Goal: Information Seeking & Learning: Learn about a topic

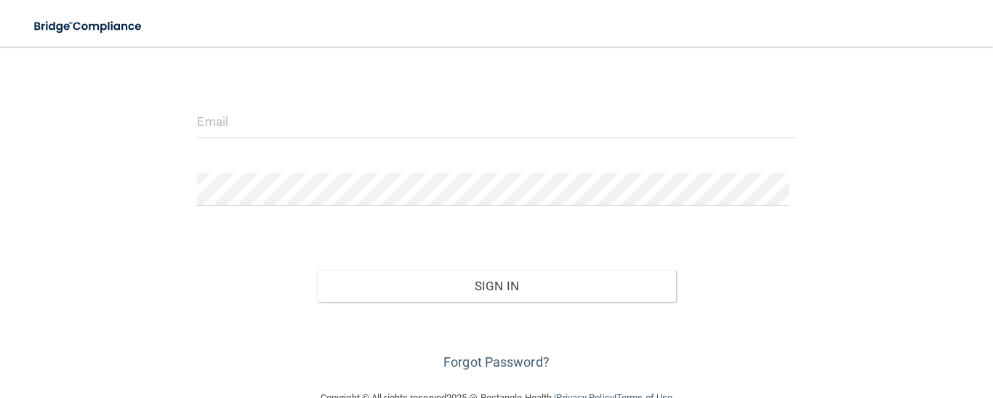
scroll to position [150, 0]
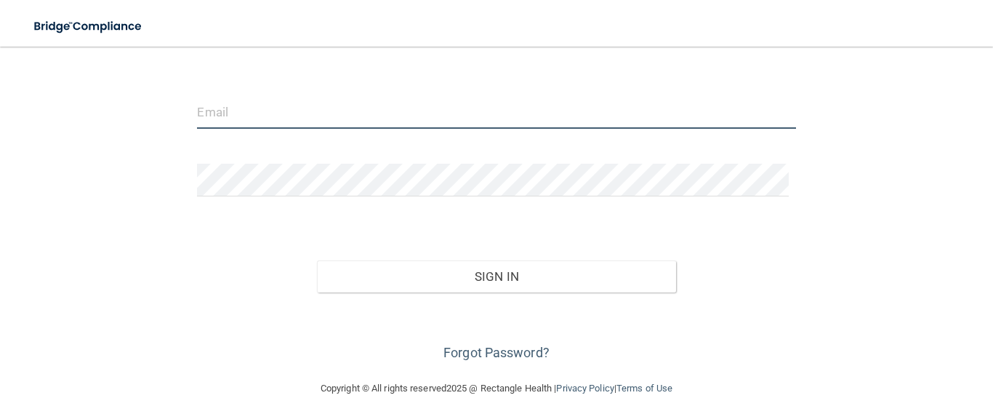
click at [269, 110] on input "email" at bounding box center [496, 112] width 598 height 33
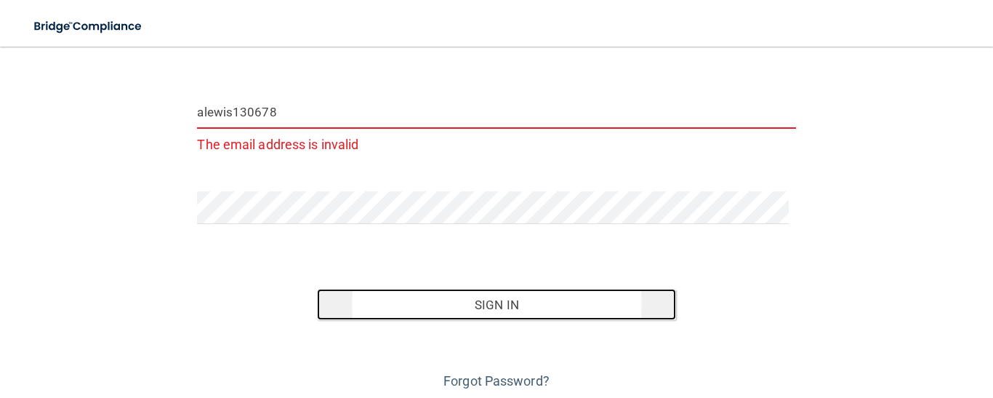
click at [504, 305] on button "Sign In" at bounding box center [496, 305] width 359 height 32
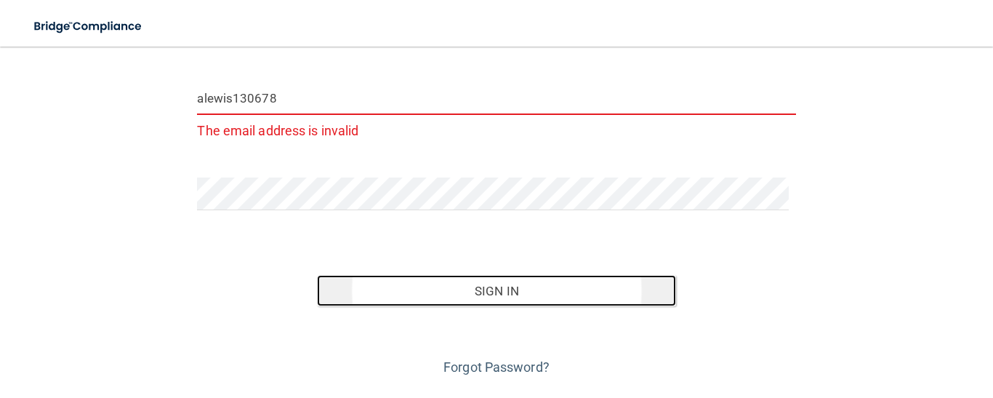
scroll to position [165, 0]
click at [590, 291] on button "Sign In" at bounding box center [496, 290] width 359 height 32
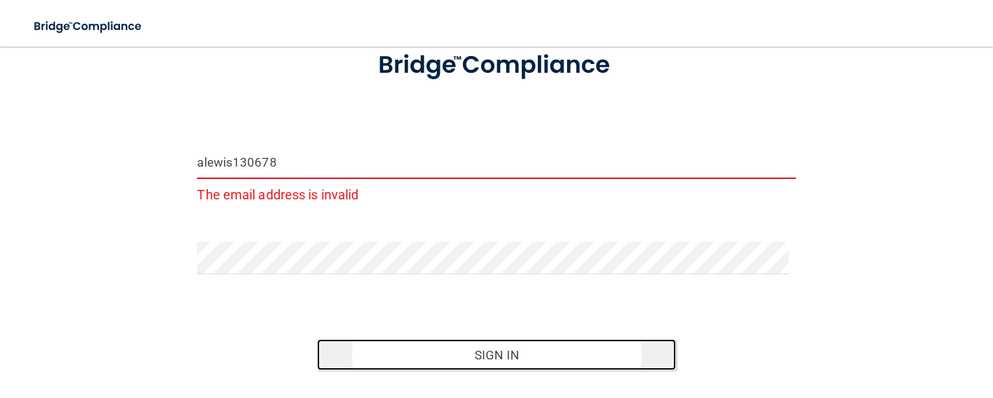
scroll to position [87, 0]
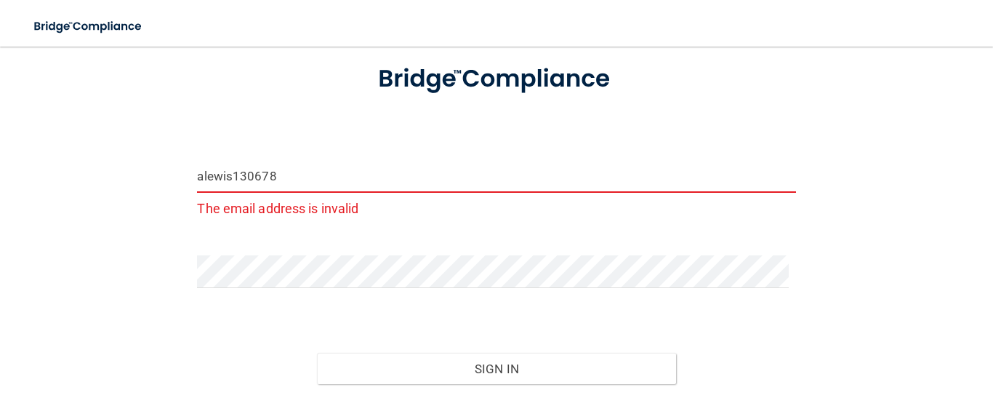
click at [299, 171] on input "alewis130678" at bounding box center [496, 176] width 598 height 33
type input "a"
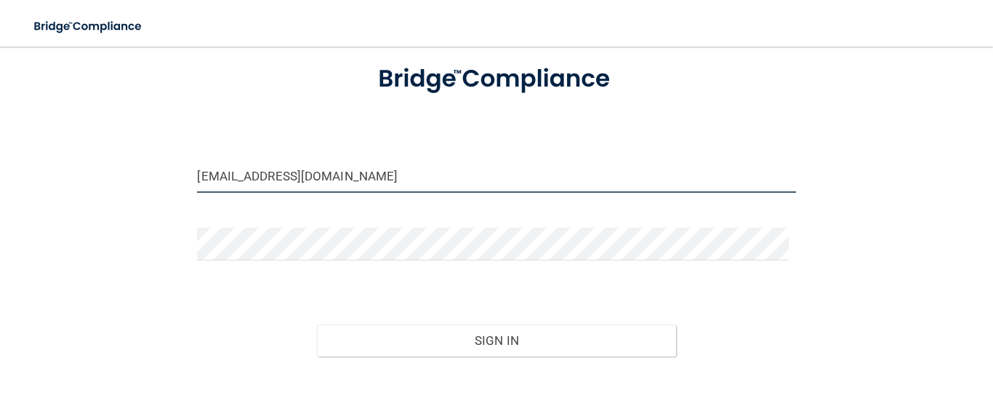
type input "[EMAIL_ADDRESS][DOMAIN_NAME]"
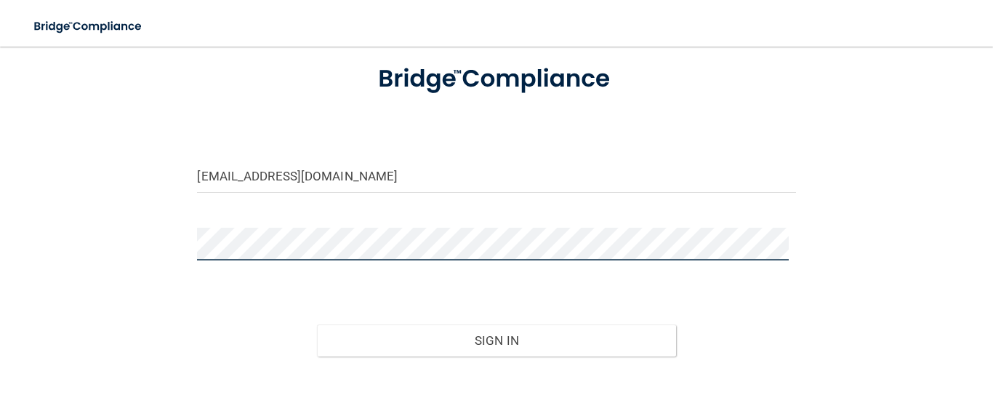
click at [317, 324] on button "Sign In" at bounding box center [496, 340] width 359 height 32
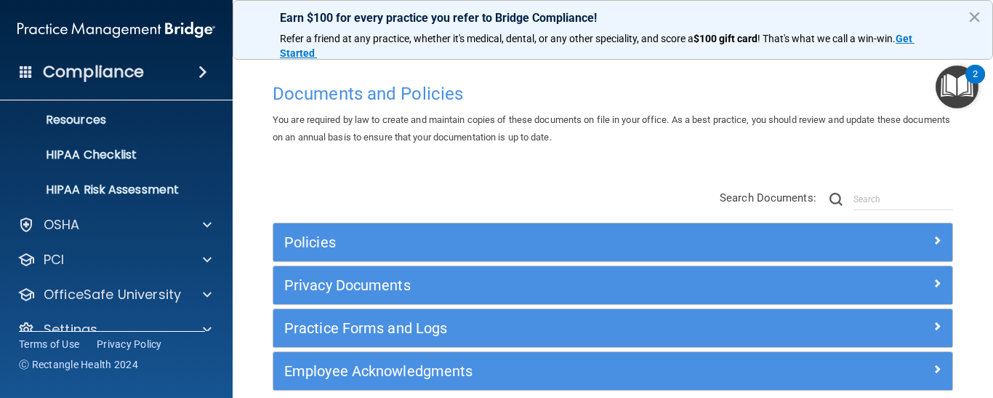
scroll to position [206, 0]
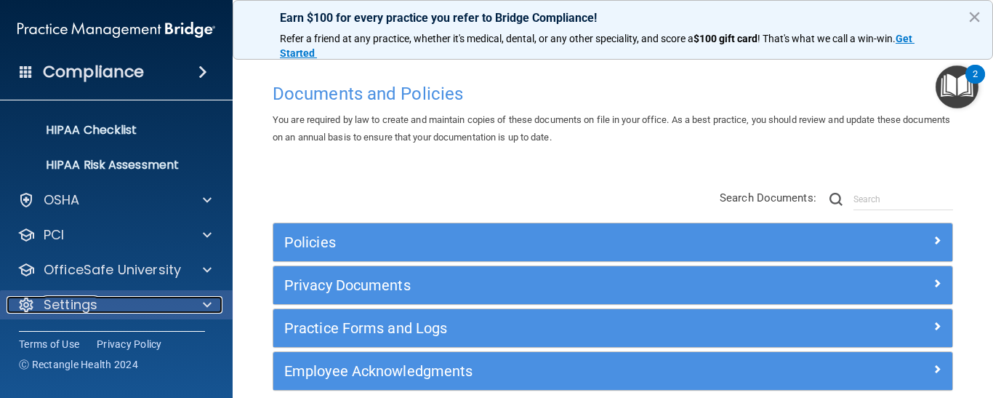
click at [194, 308] on div at bounding box center [205, 304] width 36 height 17
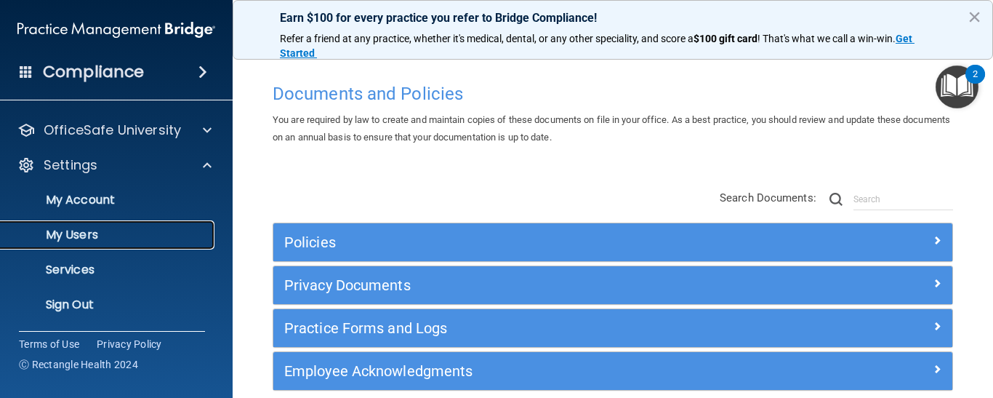
click at [82, 232] on p "My Users" at bounding box center [108, 235] width 198 height 15
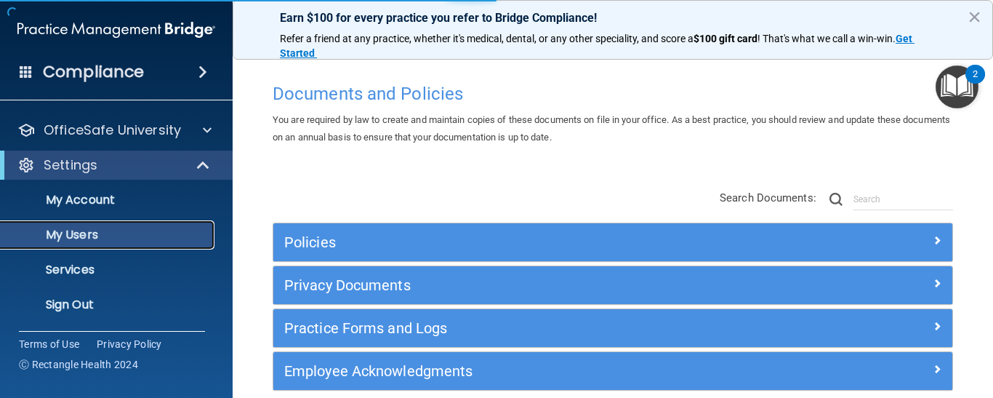
scroll to position [100, 0]
select select "20"
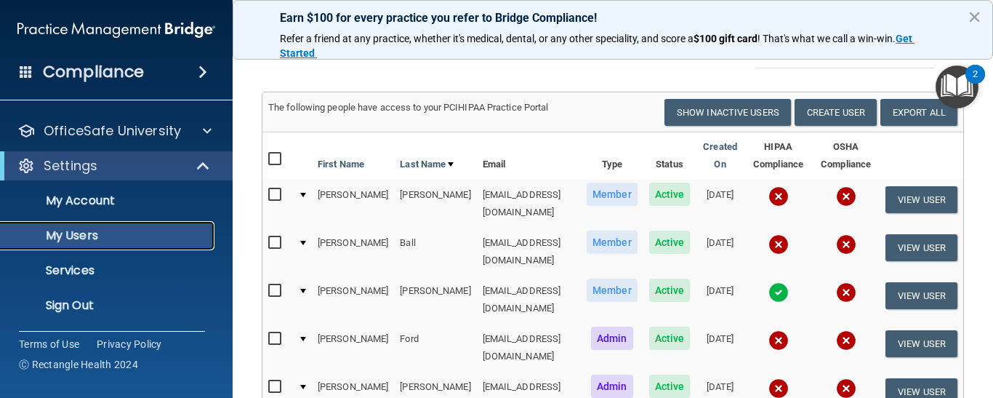
scroll to position [68, 0]
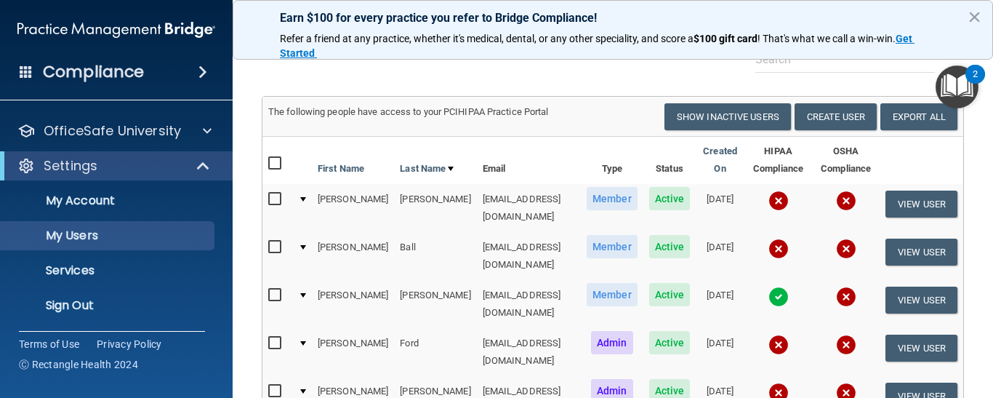
click at [966, 81] on img "Open Resource Center, 2 new notifications" at bounding box center [957, 86] width 43 height 43
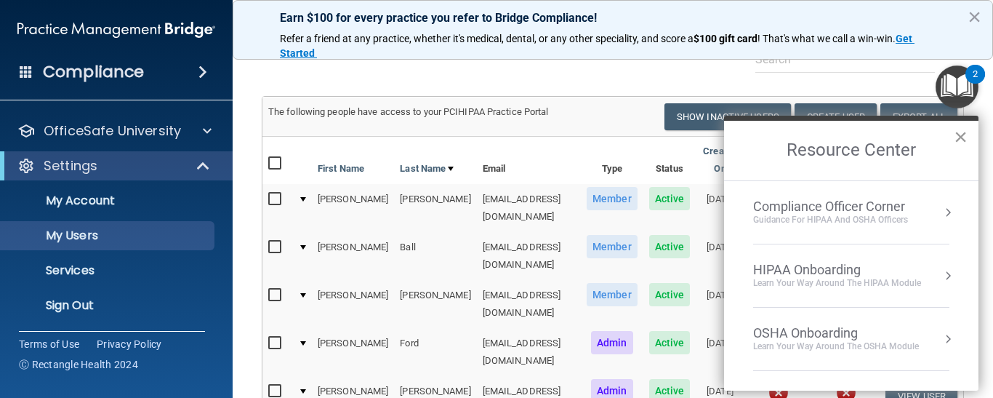
click at [966, 140] on button "×" at bounding box center [961, 136] width 14 height 23
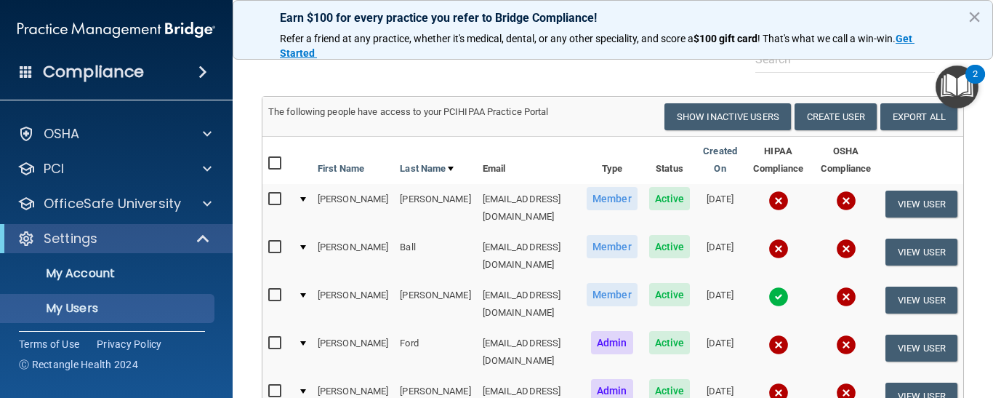
scroll to position [0, 0]
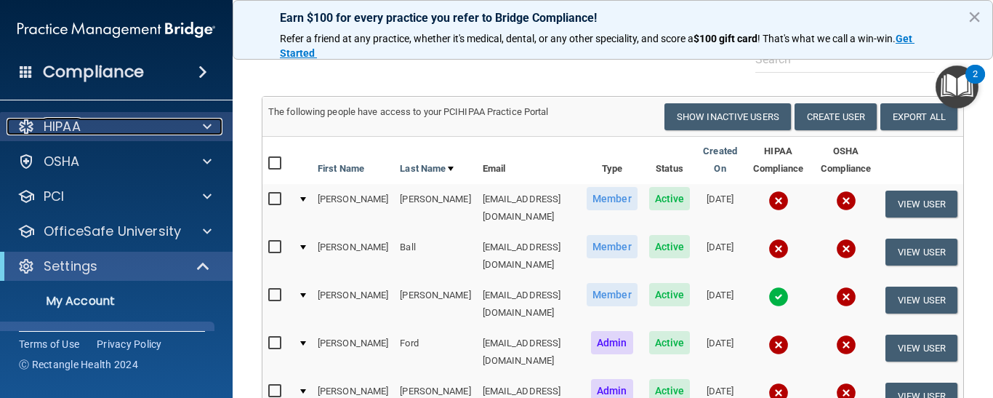
click at [203, 129] on span at bounding box center [207, 126] width 9 height 17
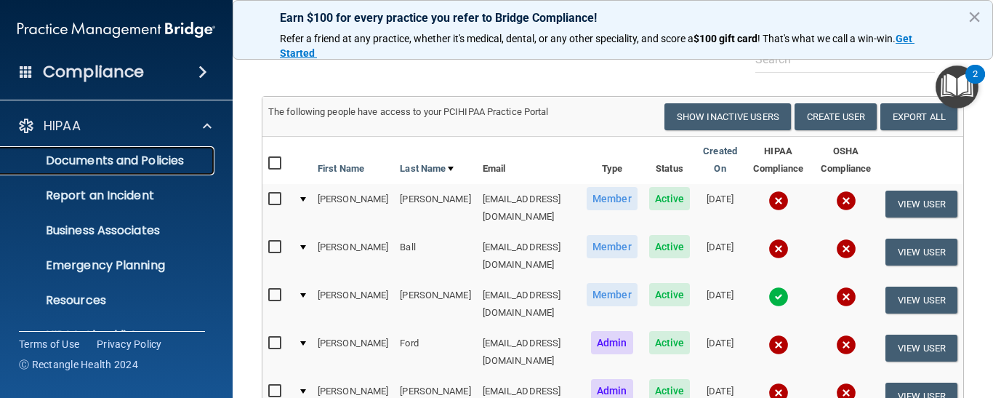
click at [131, 156] on p "Documents and Policies" at bounding box center [108, 160] width 198 height 15
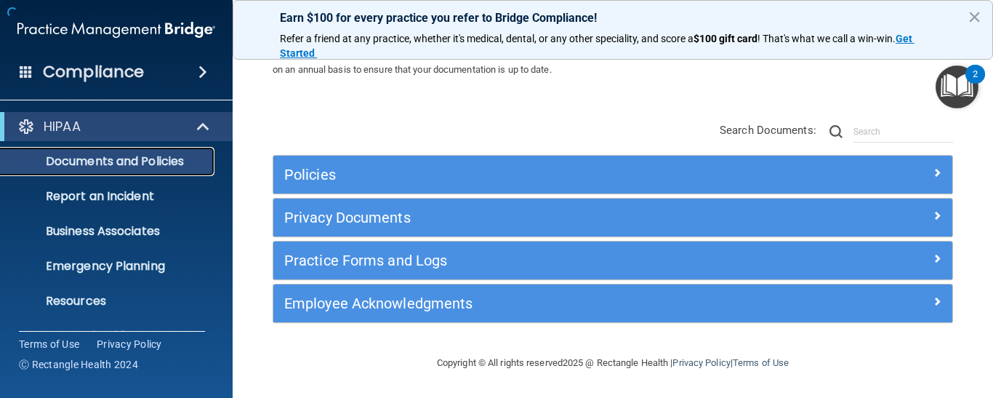
scroll to position [68, 0]
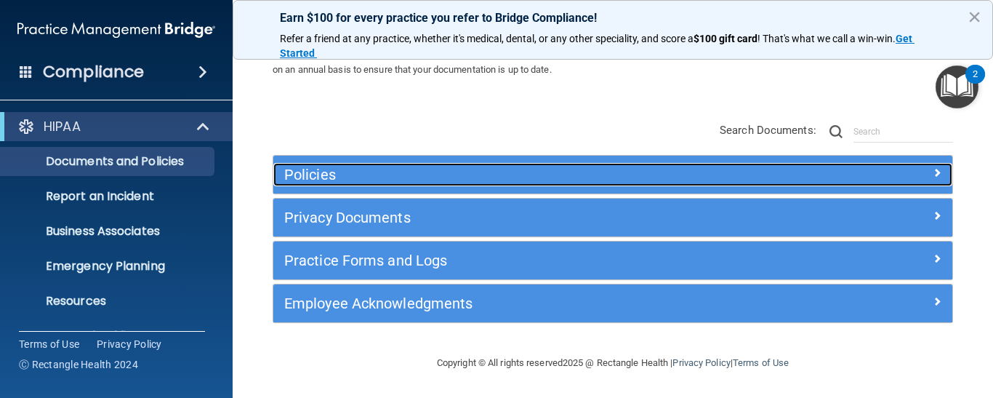
click at [933, 179] on span at bounding box center [937, 172] width 9 height 17
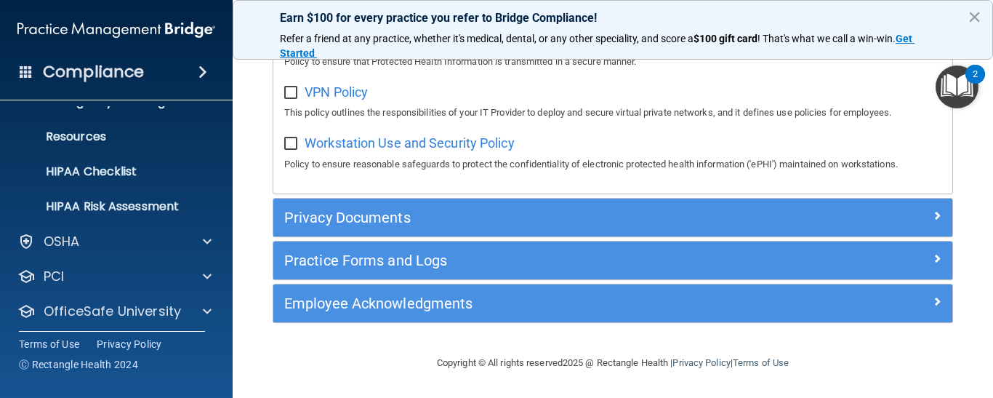
scroll to position [169, 0]
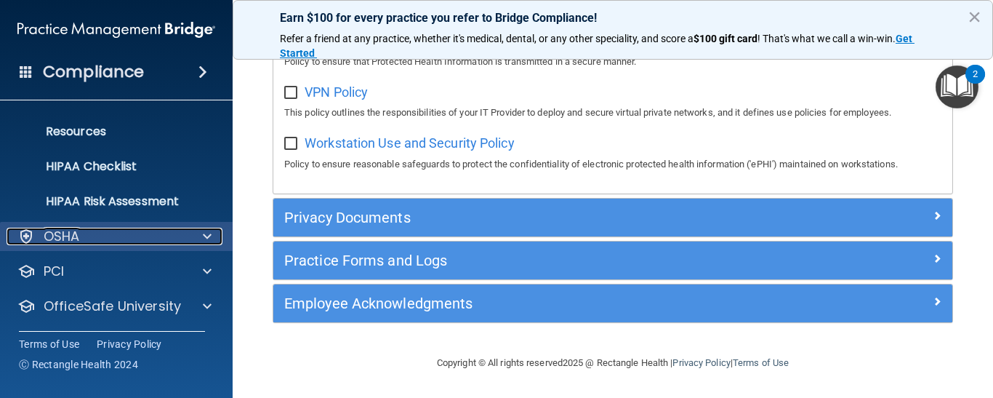
click at [202, 239] on div at bounding box center [205, 236] width 36 height 17
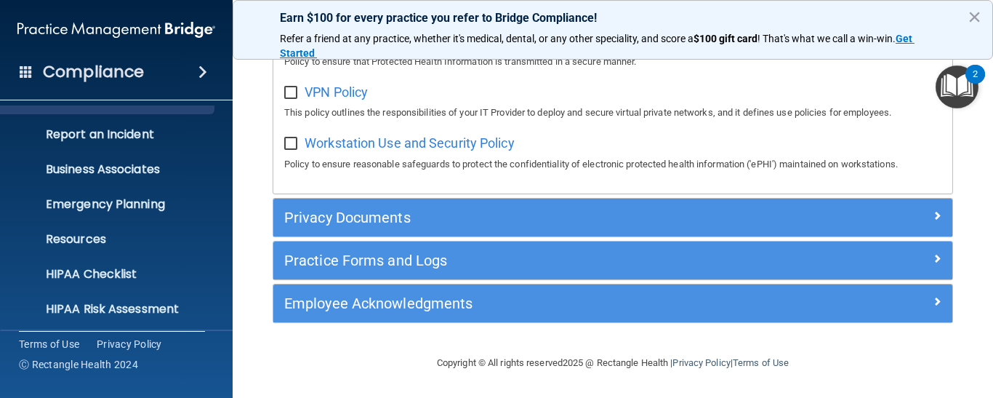
scroll to position [0, 0]
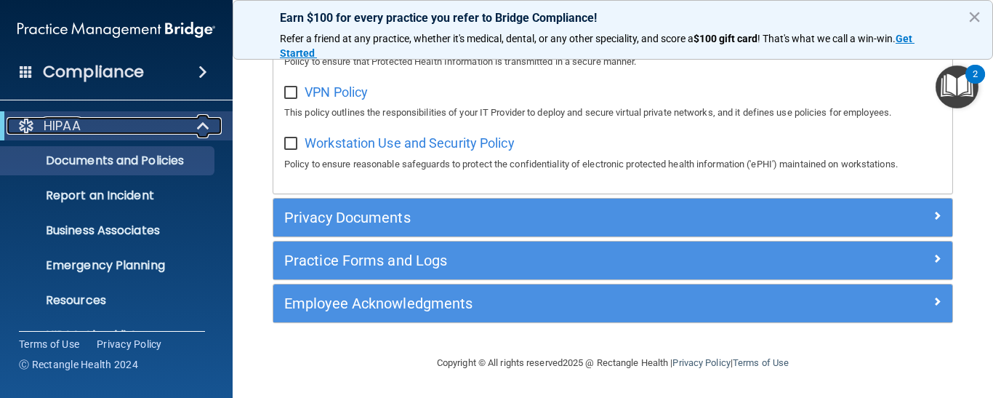
click at [204, 124] on span at bounding box center [204, 125] width 12 height 17
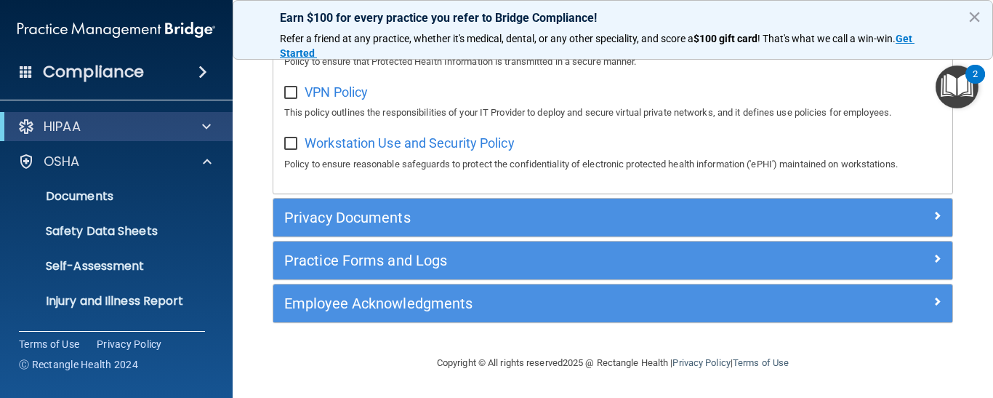
click at [204, 73] on span at bounding box center [202, 71] width 9 height 17
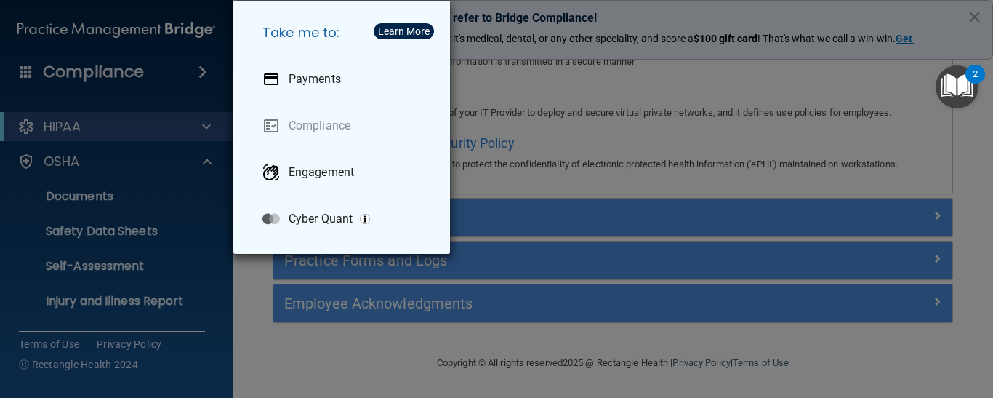
click at [262, 355] on div "Take me to: Payments Compliance Engagement Cyber Quant" at bounding box center [496, 199] width 993 height 398
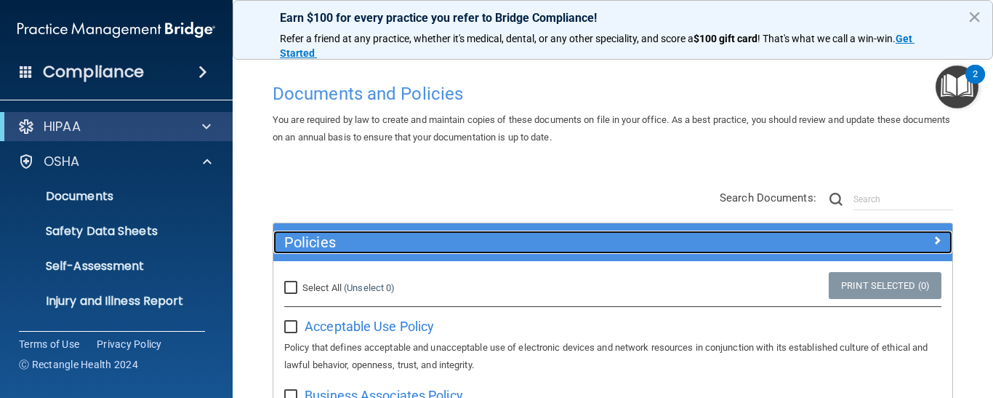
click at [932, 244] on div at bounding box center [868, 238] width 170 height 17
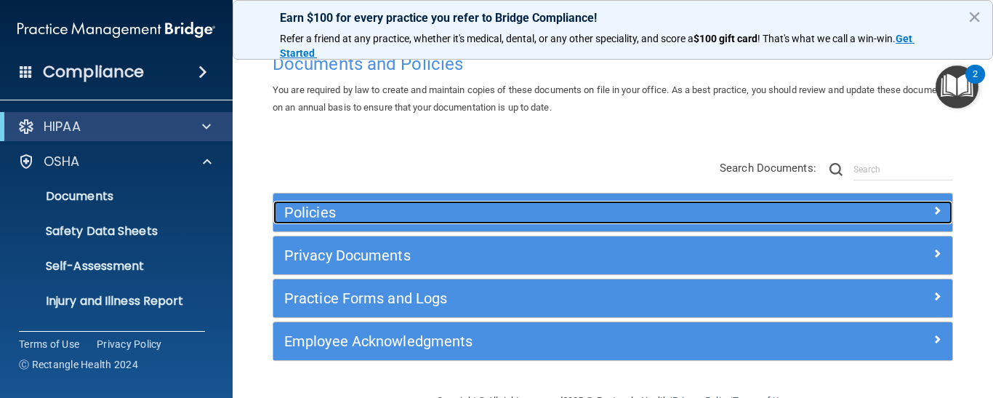
scroll to position [68, 0]
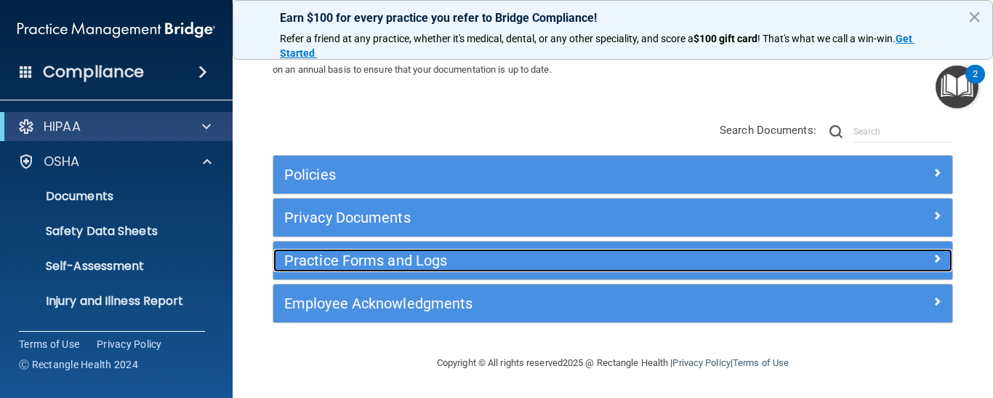
click at [933, 260] on span at bounding box center [937, 257] width 9 height 17
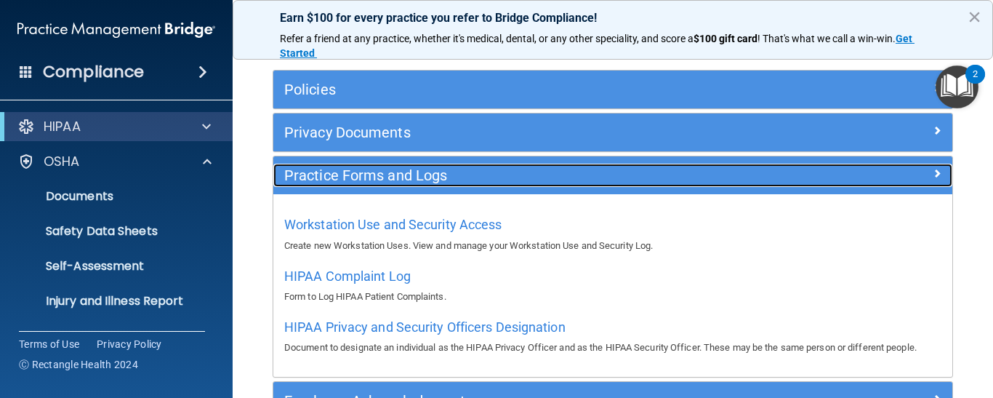
click at [933, 176] on span at bounding box center [937, 172] width 9 height 17
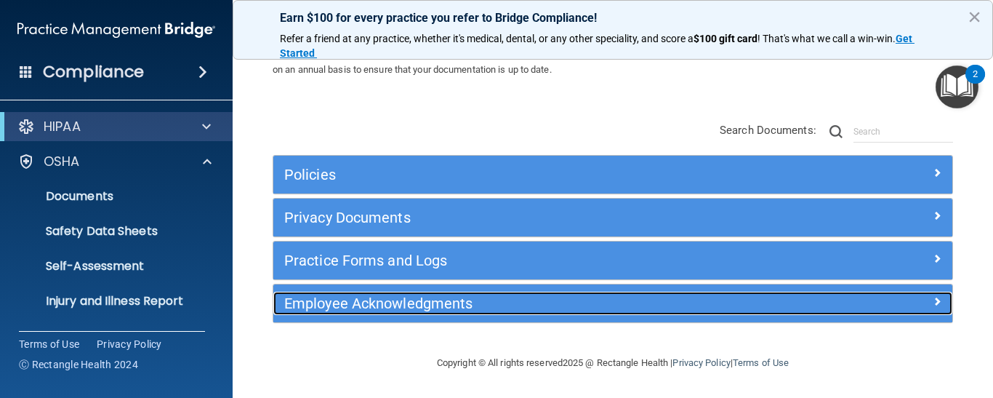
click at [933, 302] on span at bounding box center [937, 300] width 9 height 17
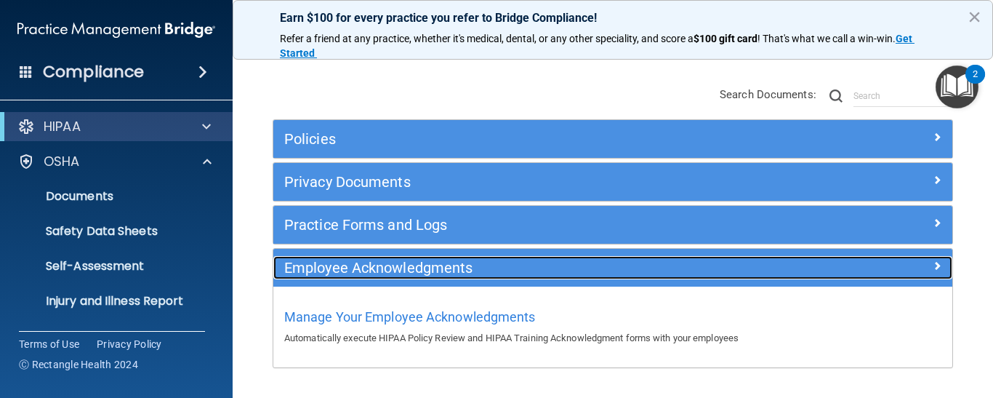
scroll to position [148, 0]
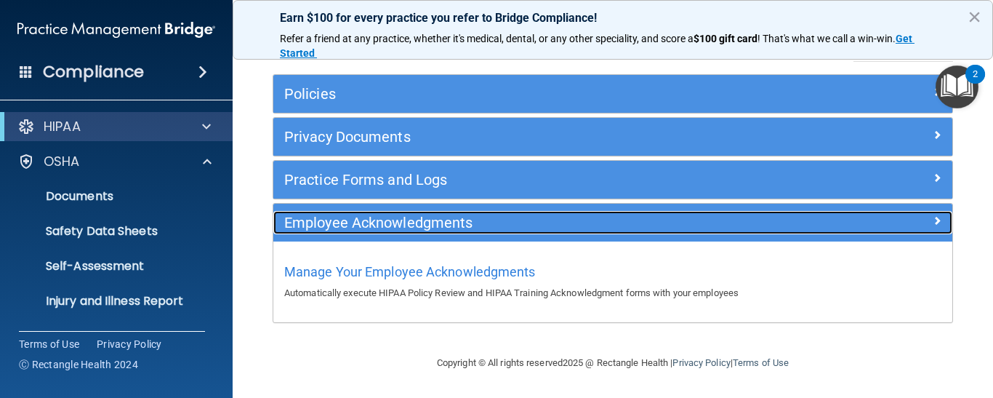
click at [933, 228] on span at bounding box center [937, 220] width 9 height 17
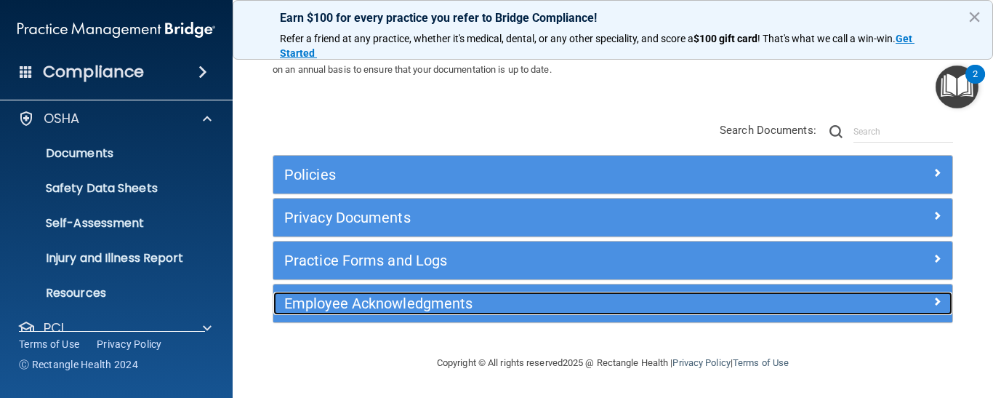
scroll to position [136, 0]
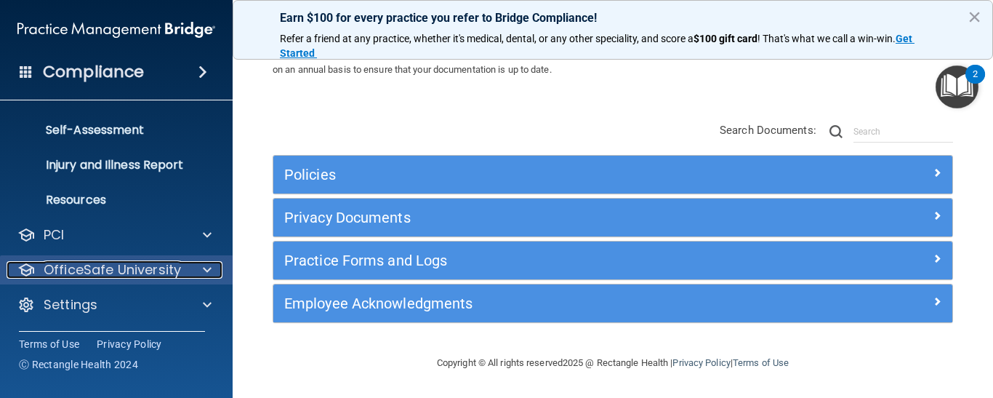
click at [197, 270] on div at bounding box center [205, 269] width 36 height 17
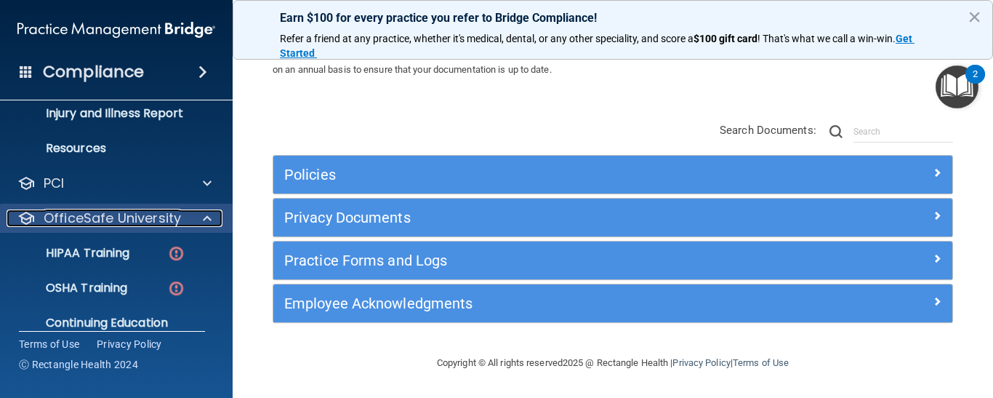
scroll to position [240, 0]
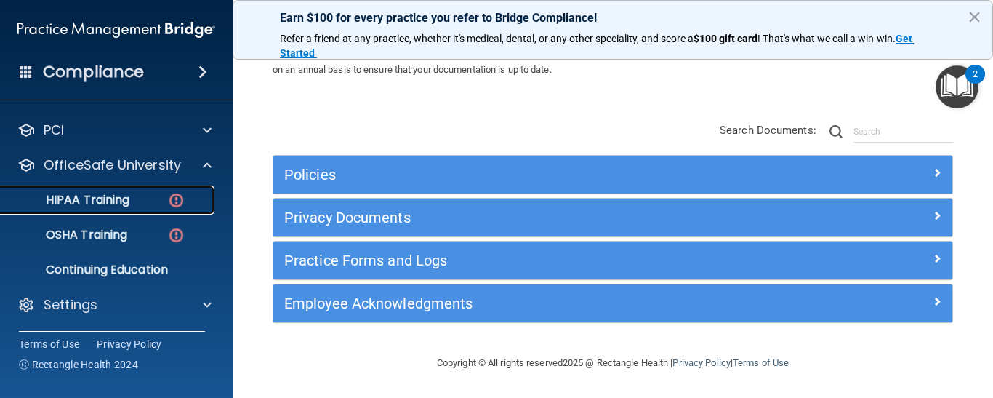
click at [118, 198] on p "HIPAA Training" at bounding box center [69, 200] width 120 height 15
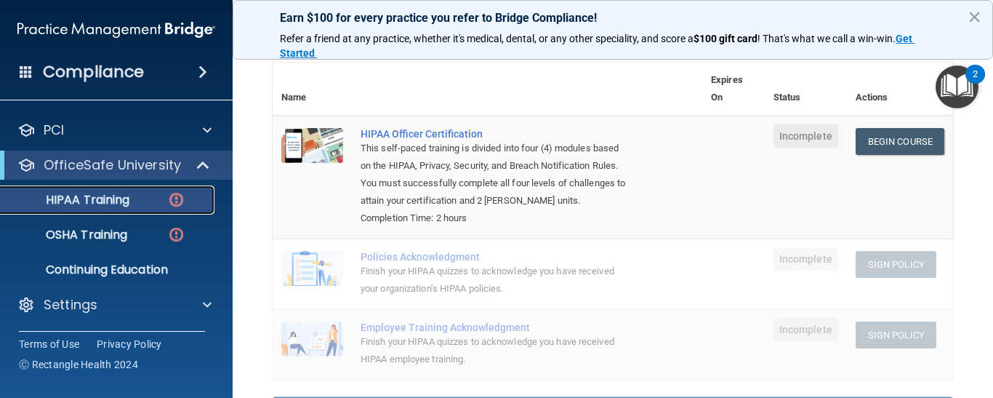
scroll to position [145, 0]
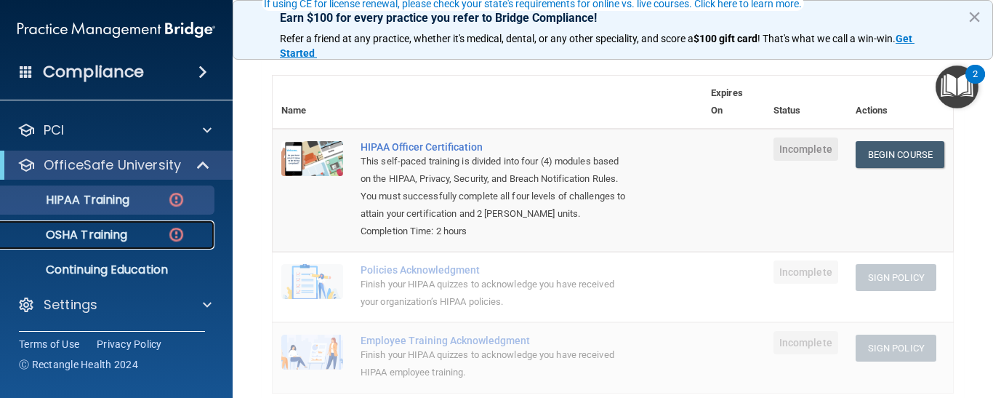
click at [110, 225] on link "OSHA Training" at bounding box center [99, 234] width 229 height 29
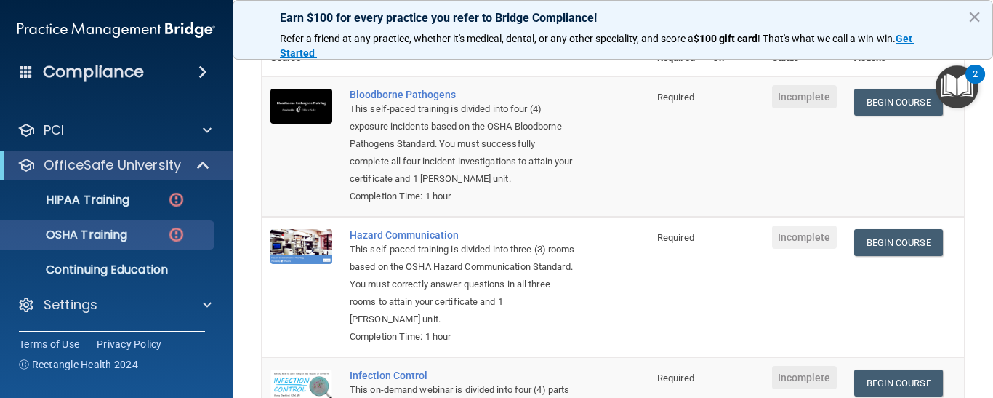
click at [944, 286] on td "Begin Course Download Certificate" at bounding box center [904, 287] width 119 height 140
click at [943, 274] on td "Begin Course Download Certificate" at bounding box center [904, 287] width 119 height 140
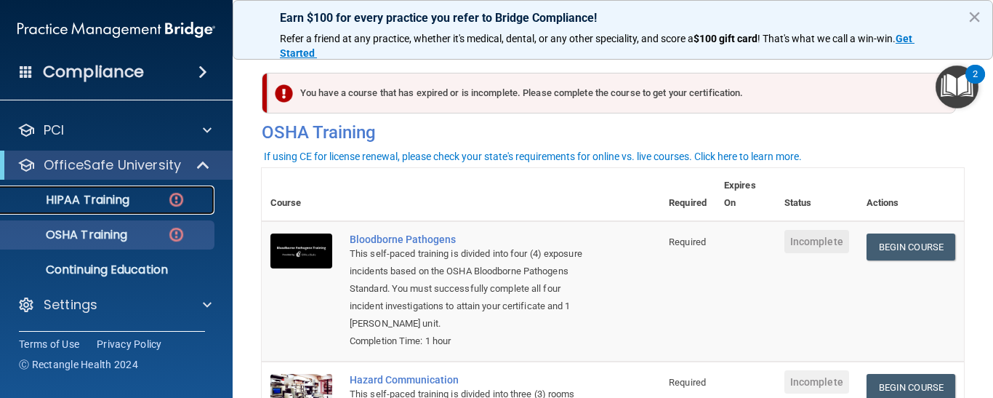
click at [129, 203] on p "HIPAA Training" at bounding box center [69, 200] width 120 height 15
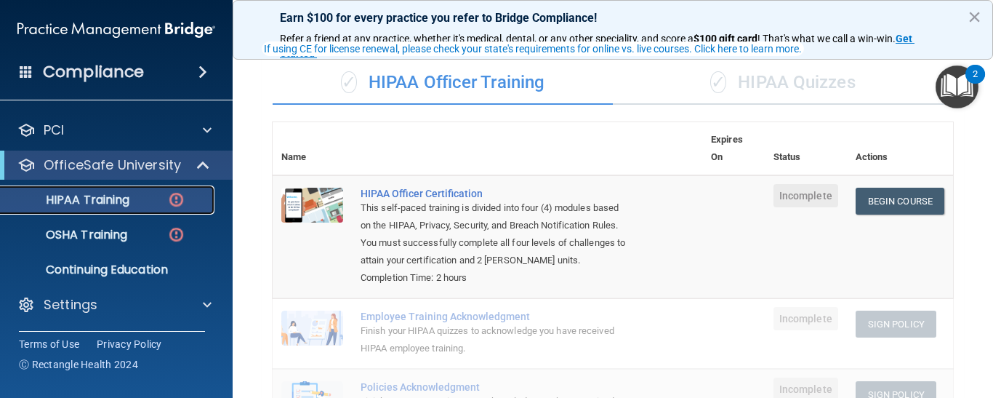
scroll to position [100, 0]
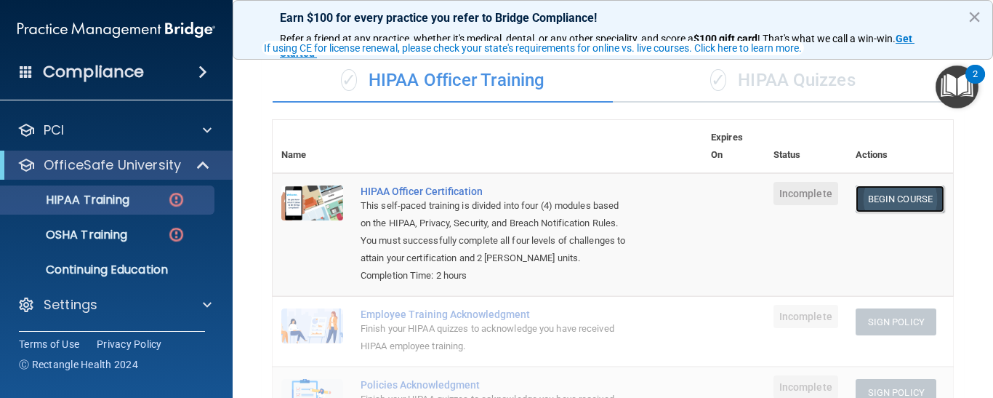
click at [888, 200] on link "Begin Course" at bounding box center [900, 198] width 89 height 27
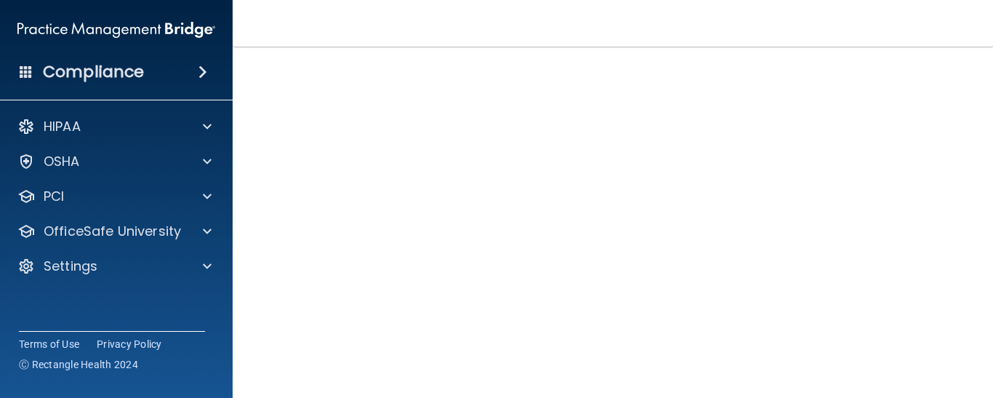
scroll to position [55, 0]
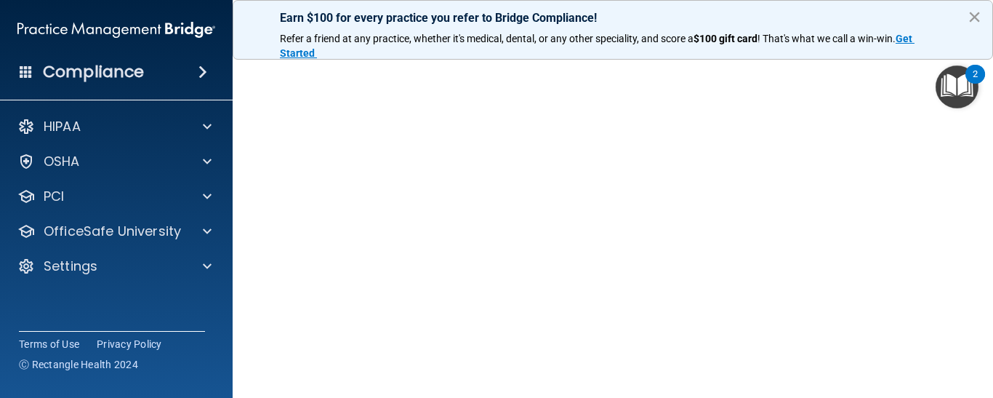
click at [977, 18] on button "×" at bounding box center [975, 16] width 14 height 23
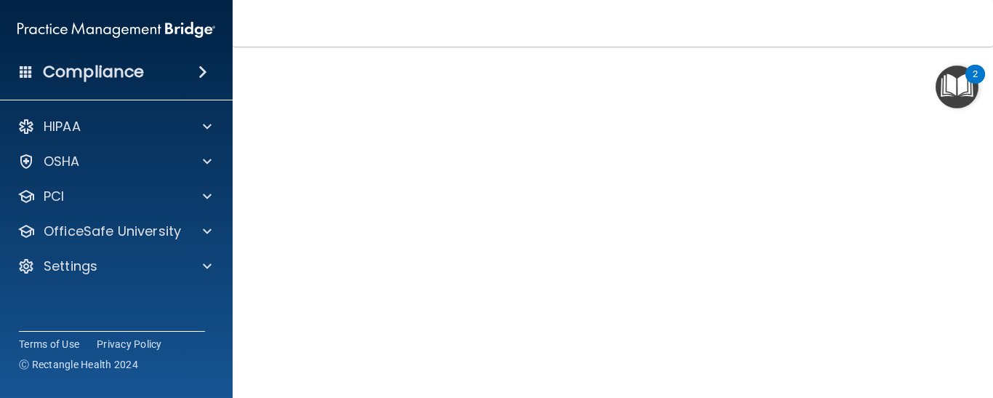
scroll to position [94, 0]
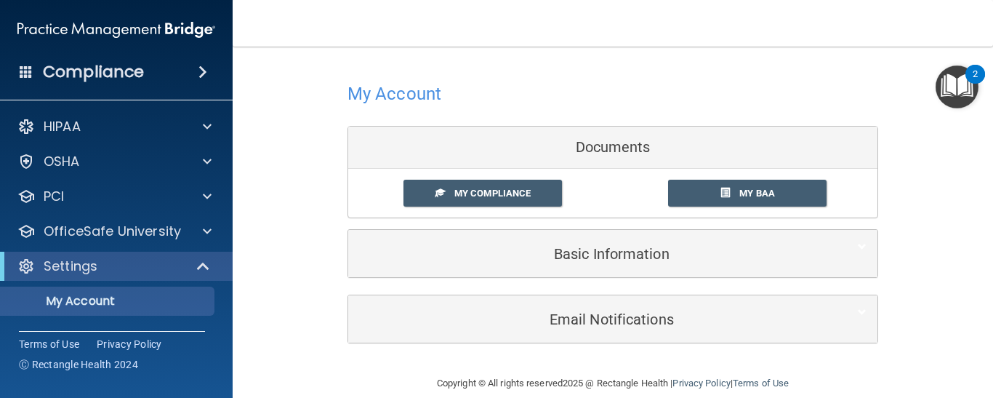
scroll to position [20, 0]
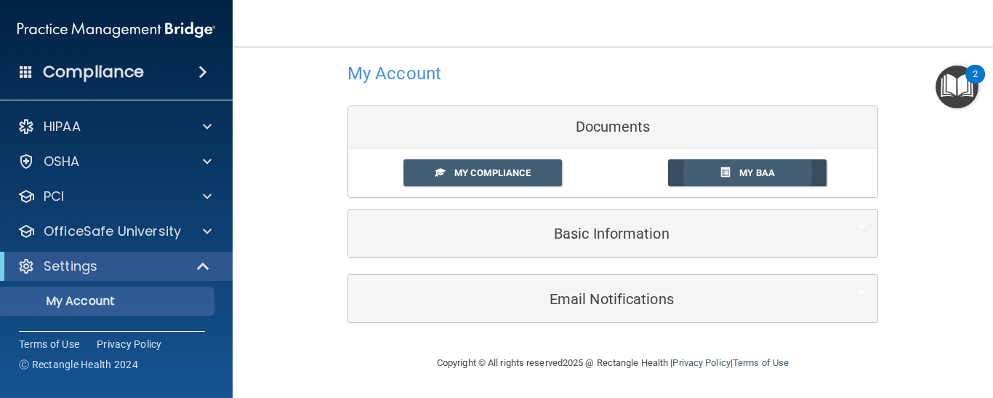
click at [737, 179] on link "My BAA" at bounding box center [747, 172] width 159 height 27
click at [515, 183] on link "My Compliance" at bounding box center [482, 172] width 159 height 27
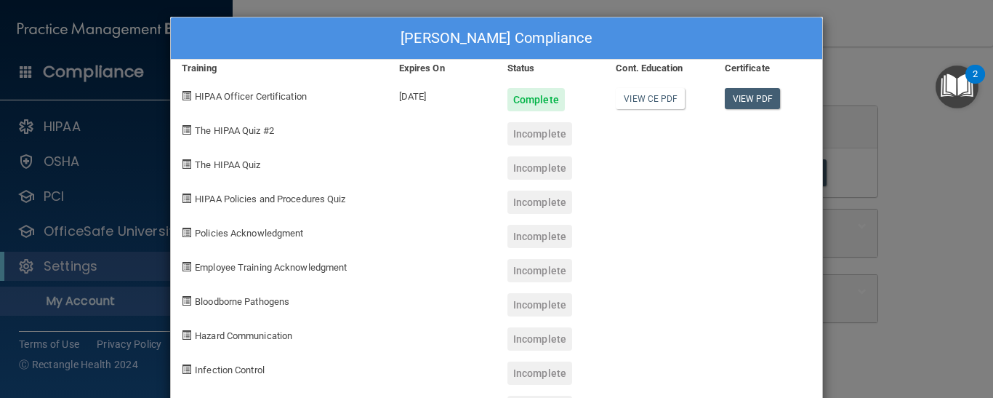
scroll to position [61, 0]
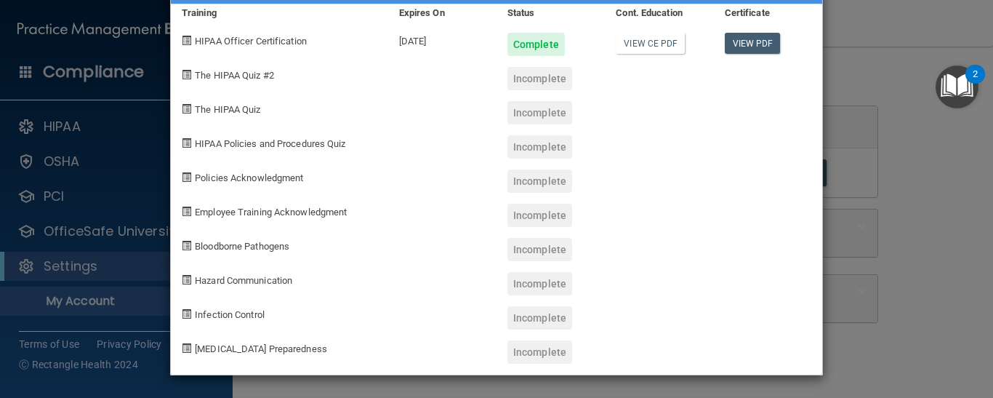
click at [928, 210] on div "Ann Lewis's Compliance Training Expires On Status Cont. Education Certificate H…" at bounding box center [496, 199] width 993 height 398
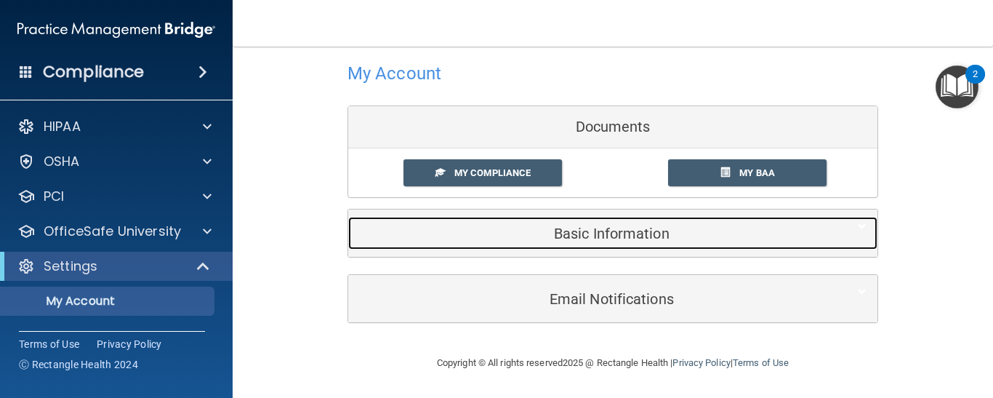
click at [763, 230] on h5 "Basic Information" at bounding box center [590, 233] width 463 height 16
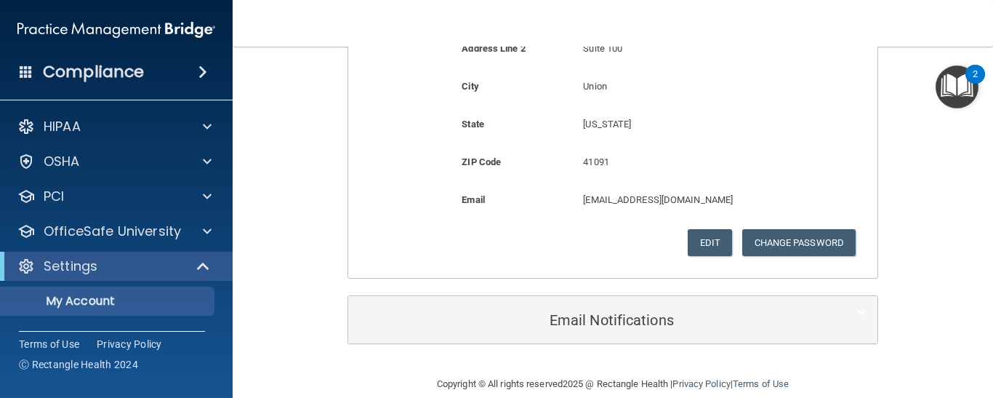
scroll to position [469, 0]
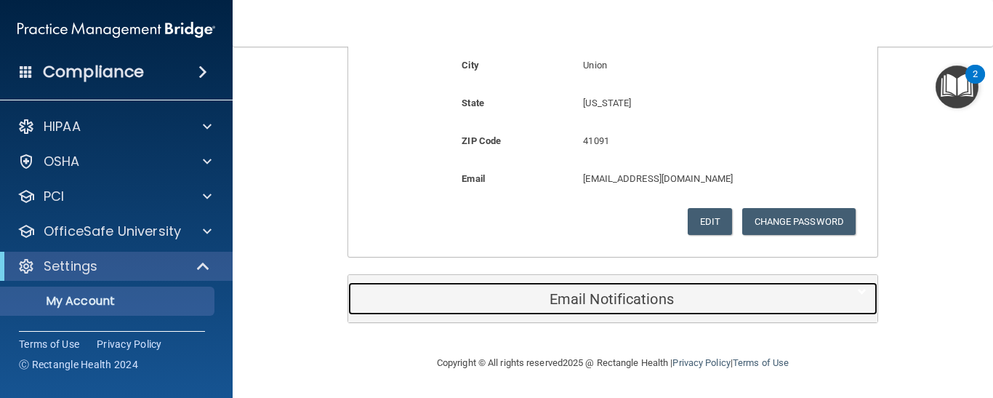
click at [761, 310] on div "Email Notifications" at bounding box center [590, 298] width 485 height 33
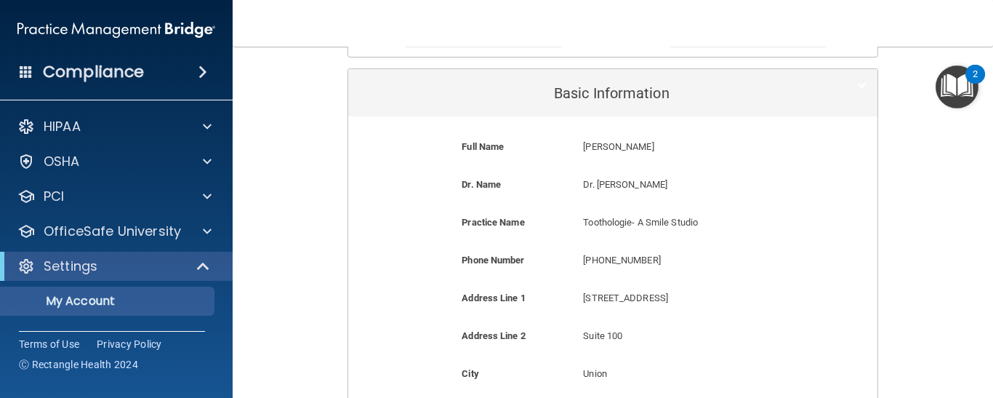
scroll to position [158, 0]
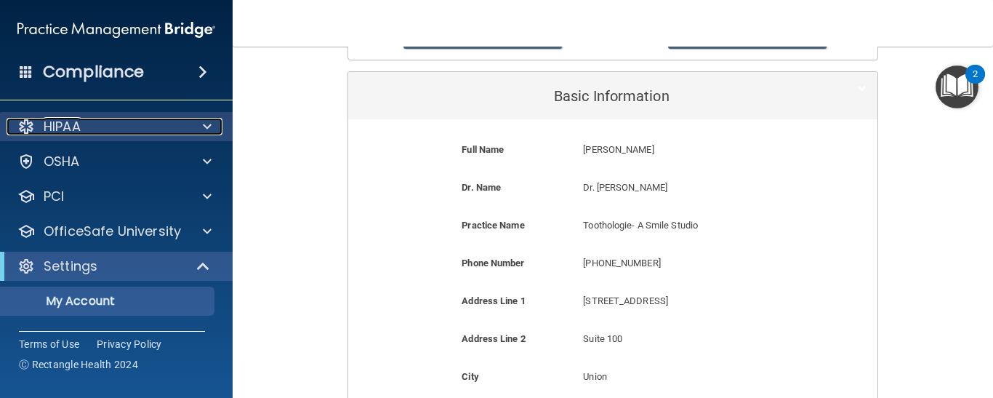
click at [202, 118] on div at bounding box center [205, 126] width 36 height 17
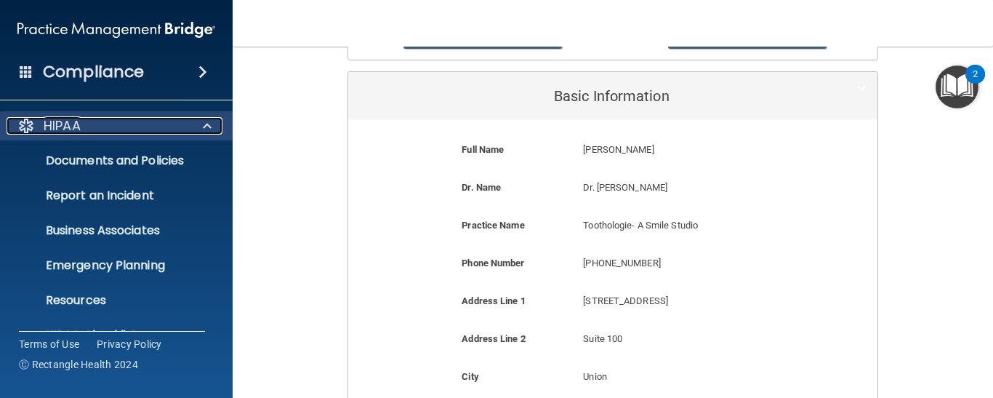
click at [202, 124] on div at bounding box center [205, 125] width 36 height 17
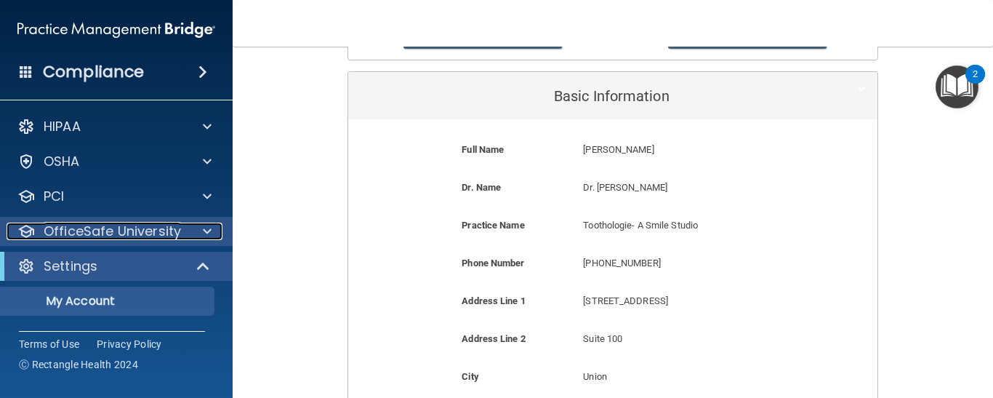
click at [197, 231] on div at bounding box center [205, 230] width 36 height 17
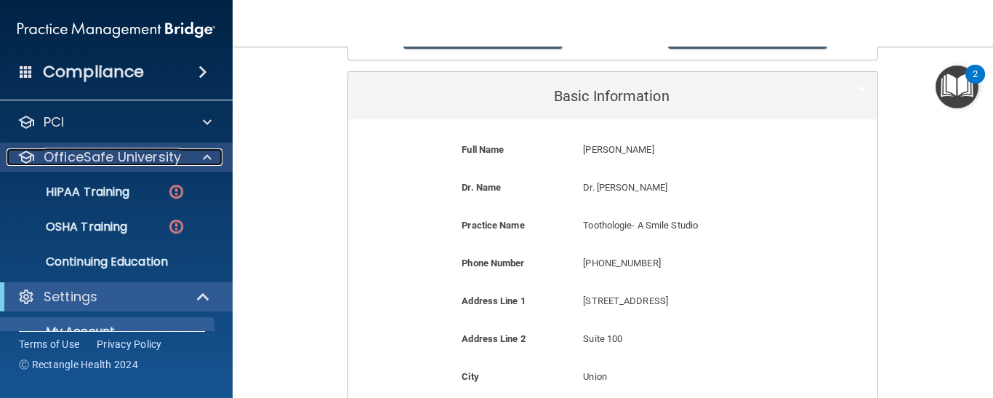
scroll to position [70, 0]
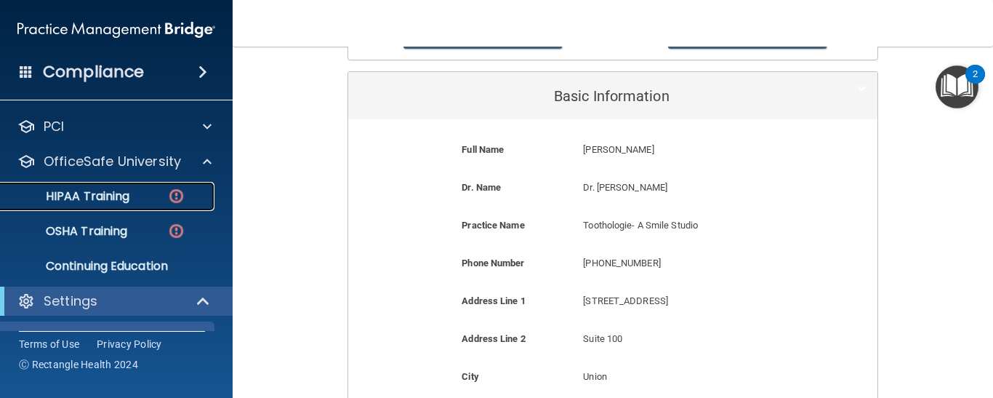
click at [121, 204] on p "HIPAA Training" at bounding box center [69, 196] width 120 height 15
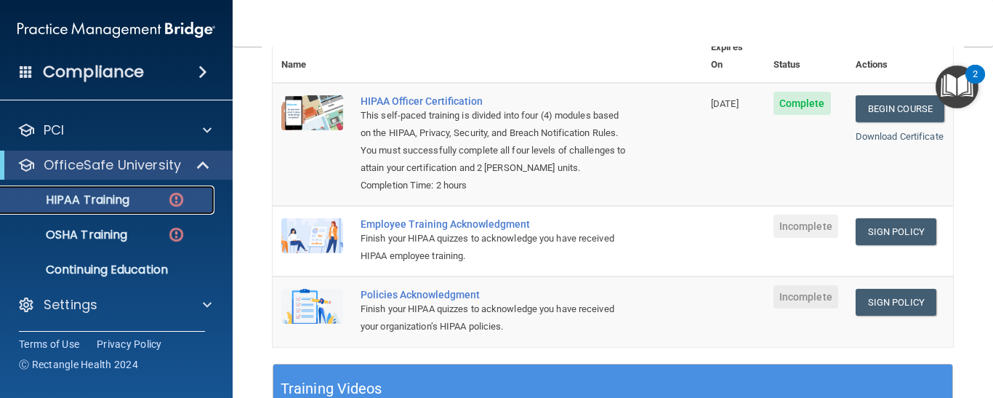
scroll to position [191, 0]
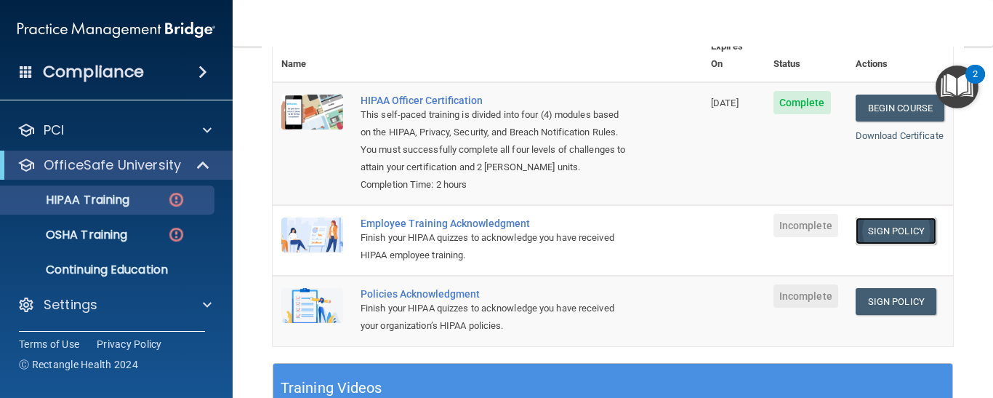
click at [883, 244] on link "Sign Policy" at bounding box center [896, 230] width 81 height 27
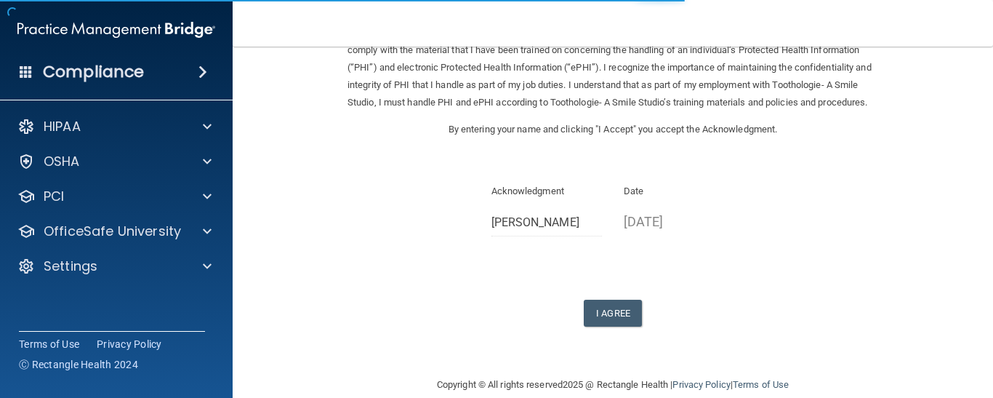
scroll to position [108, 0]
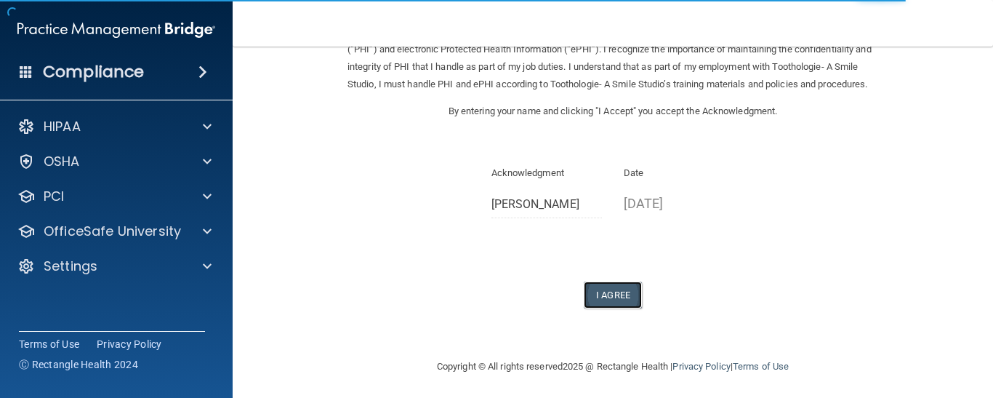
click at [615, 308] on button "I Agree" at bounding box center [613, 294] width 58 height 27
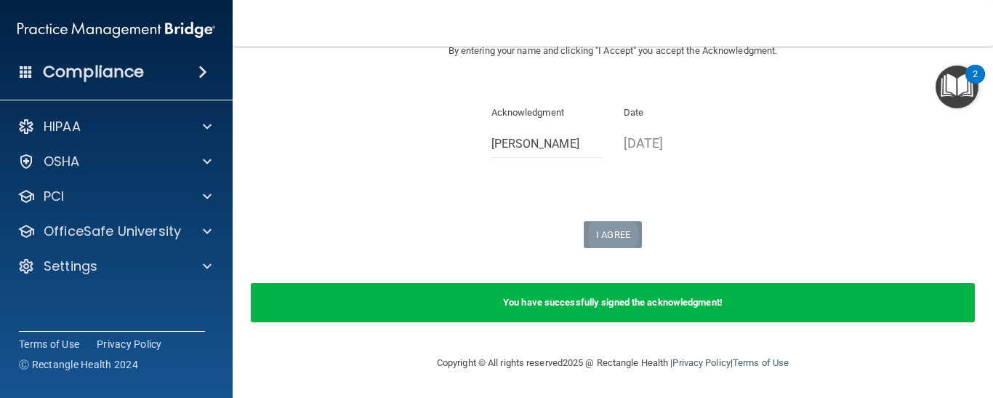
scroll to position [185, 0]
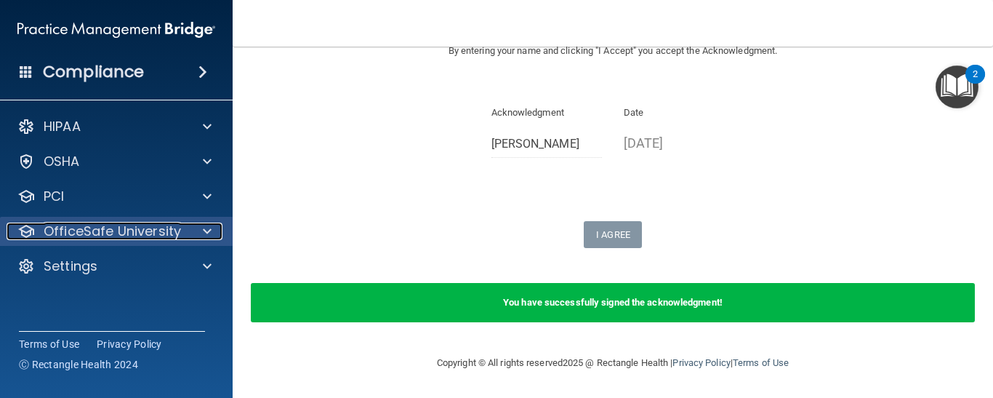
click at [201, 233] on div at bounding box center [205, 230] width 36 height 17
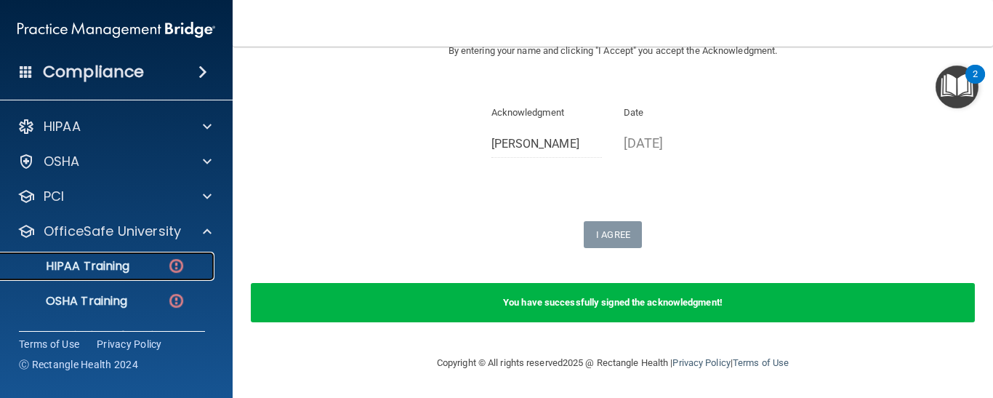
click at [177, 265] on img at bounding box center [176, 266] width 18 height 18
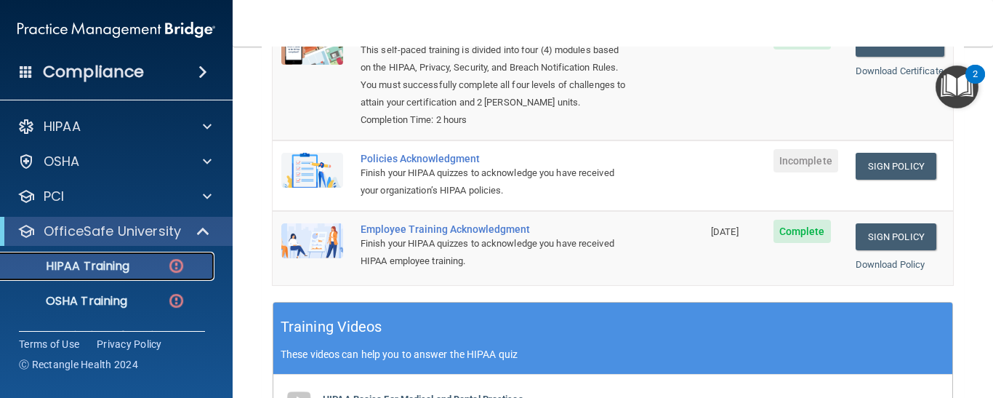
scroll to position [206, 0]
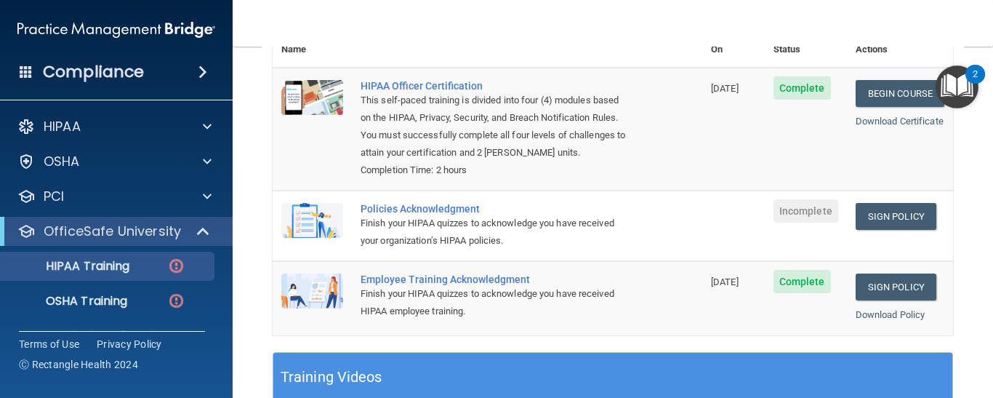
click at [790, 282] on span "Complete" at bounding box center [801, 281] width 57 height 23
click at [797, 215] on span "Incomplete" at bounding box center [805, 210] width 65 height 23
click at [882, 220] on link "Sign Policy" at bounding box center [896, 216] width 81 height 27
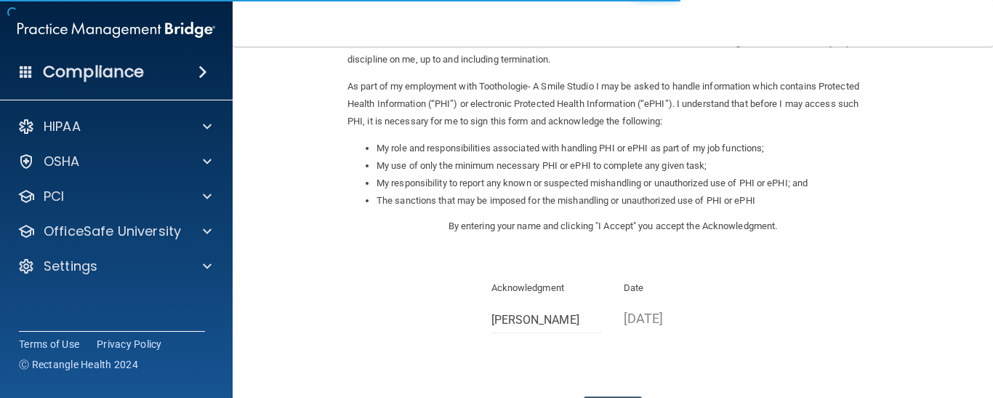
scroll to position [268, 0]
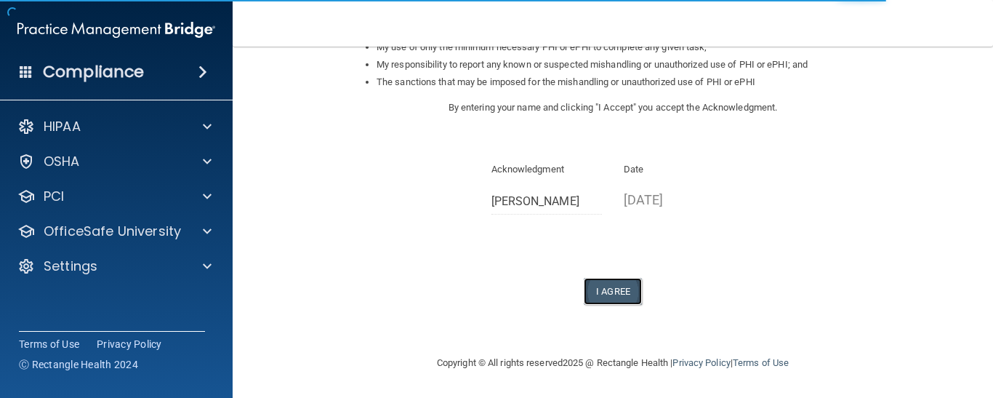
click at [606, 295] on button "I Agree" at bounding box center [613, 291] width 58 height 27
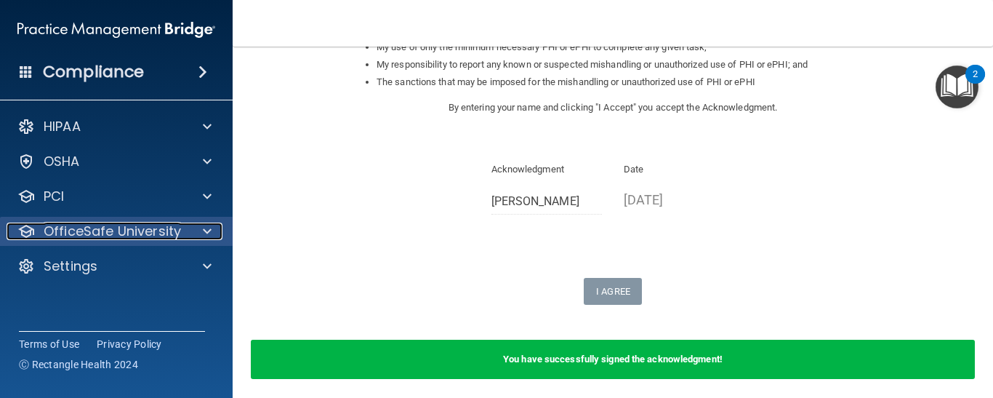
click at [207, 232] on span at bounding box center [207, 230] width 9 height 17
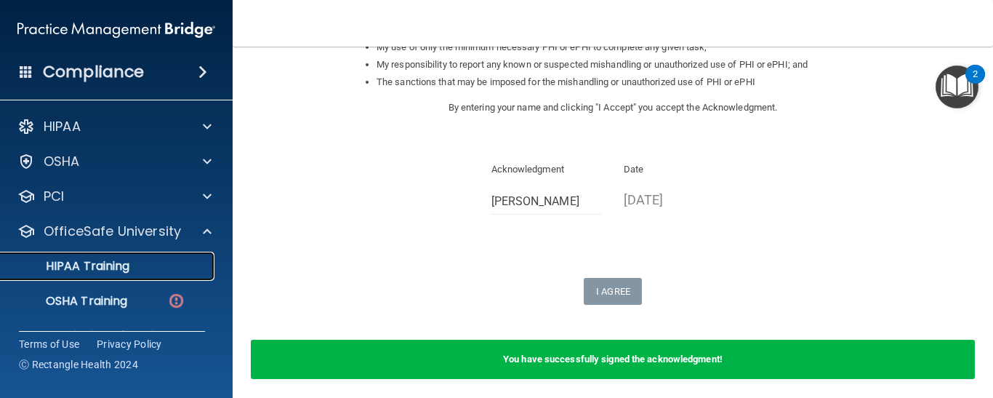
click at [121, 265] on p "HIPAA Training" at bounding box center [69, 266] width 120 height 15
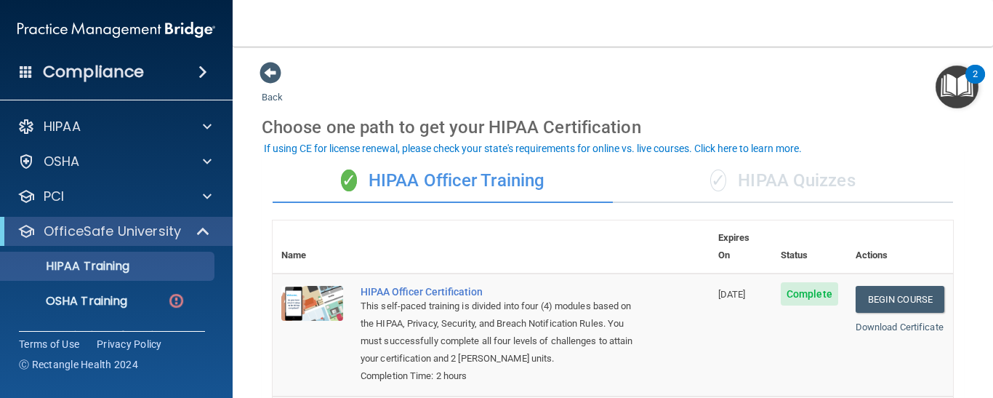
click at [799, 183] on div "✓ HIPAA Quizzes" at bounding box center [783, 181] width 340 height 44
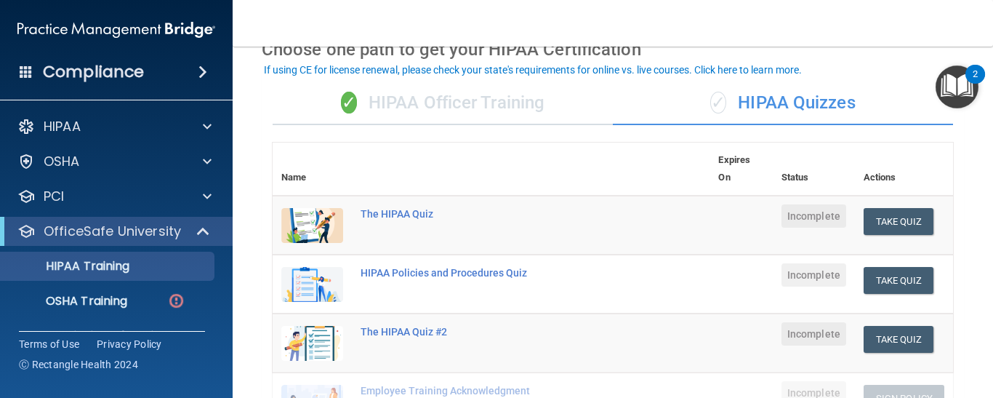
scroll to position [79, 0]
click at [886, 221] on button "Take Quiz" at bounding box center [899, 220] width 70 height 27
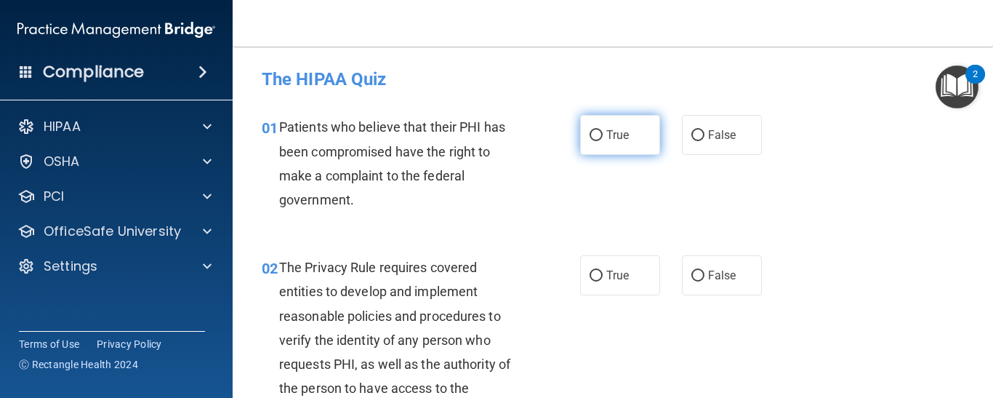
click at [595, 128] on label "True" at bounding box center [620, 135] width 80 height 40
click at [595, 130] on input "True" at bounding box center [596, 135] width 13 height 11
radio input "true"
